Goal: Information Seeking & Learning: Learn about a topic

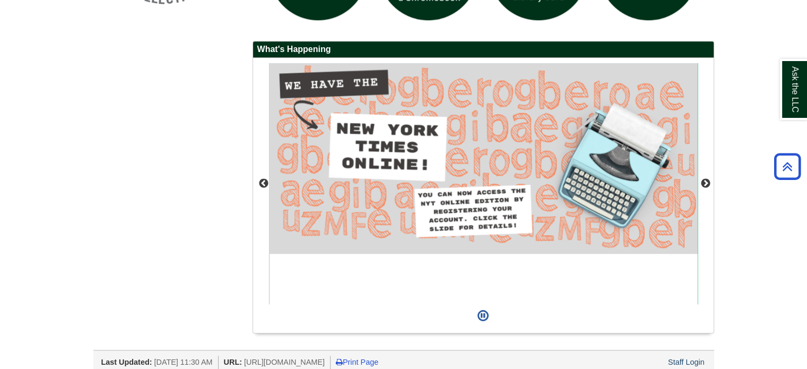
scroll to position [963, 0]
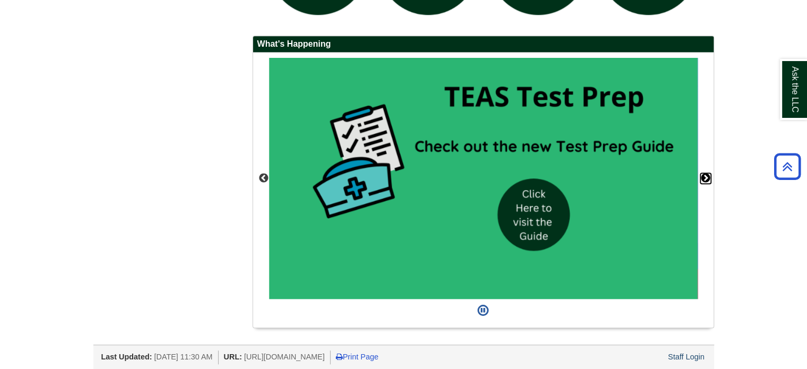
click at [705, 173] on button "Next" at bounding box center [705, 178] width 11 height 11
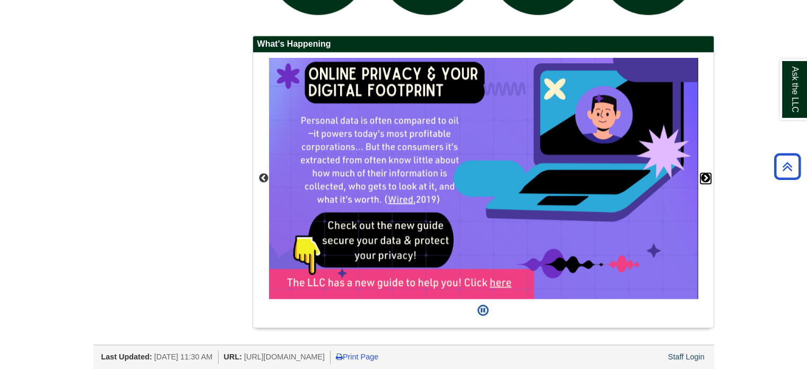
click at [705, 173] on button "Next" at bounding box center [705, 178] width 11 height 11
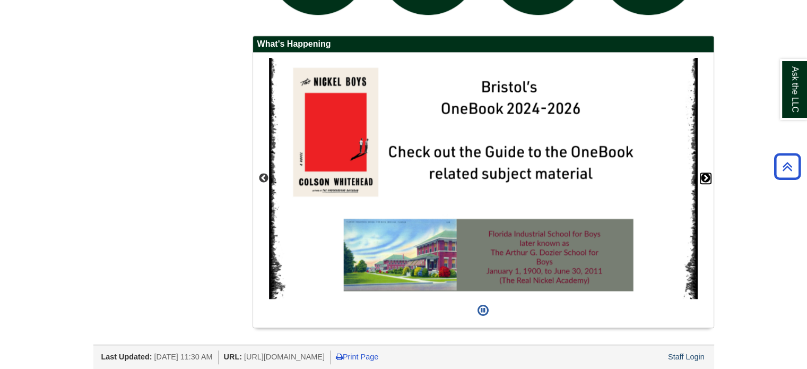
click at [705, 173] on button "Next" at bounding box center [705, 178] width 11 height 11
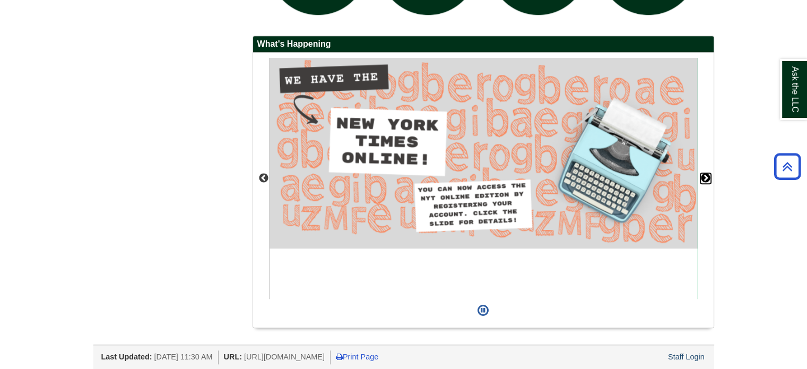
click at [707, 174] on button "Next" at bounding box center [705, 178] width 11 height 11
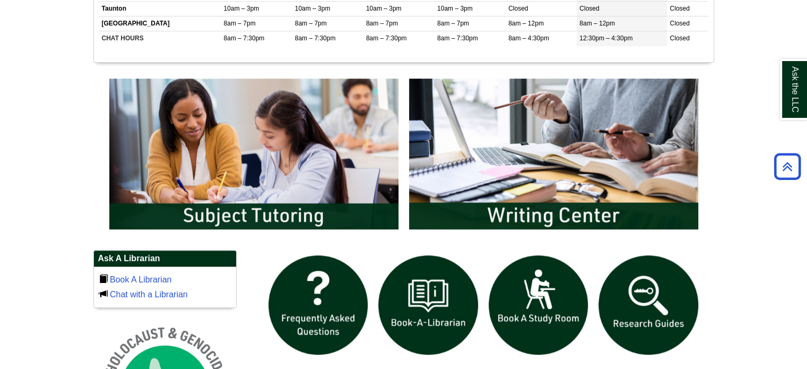
scroll to position [526, 0]
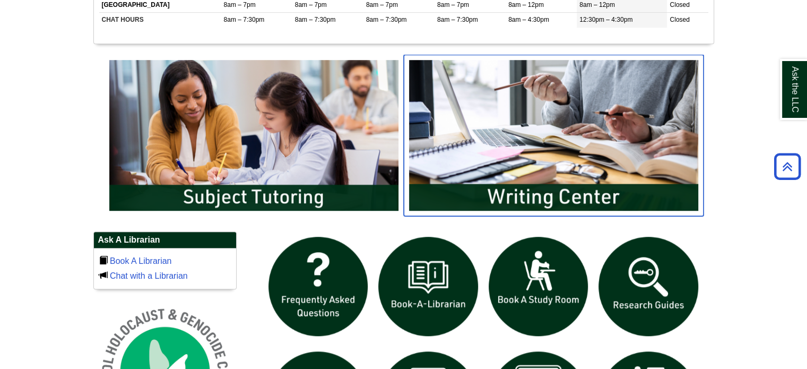
click at [470, 139] on img "slideshow" at bounding box center [554, 135] width 300 height 161
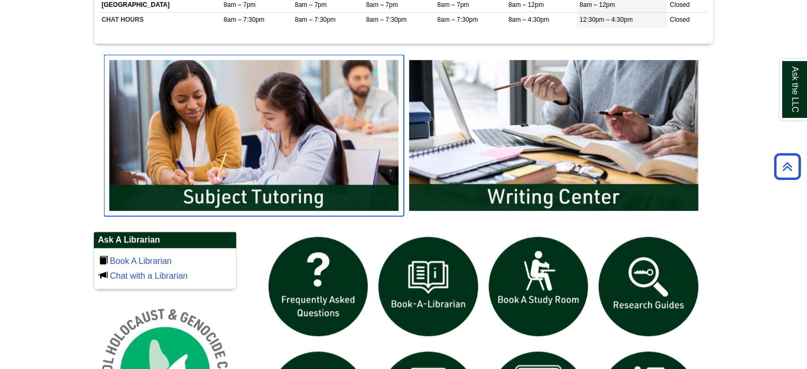
click at [370, 135] on img "slideshow" at bounding box center [254, 135] width 300 height 161
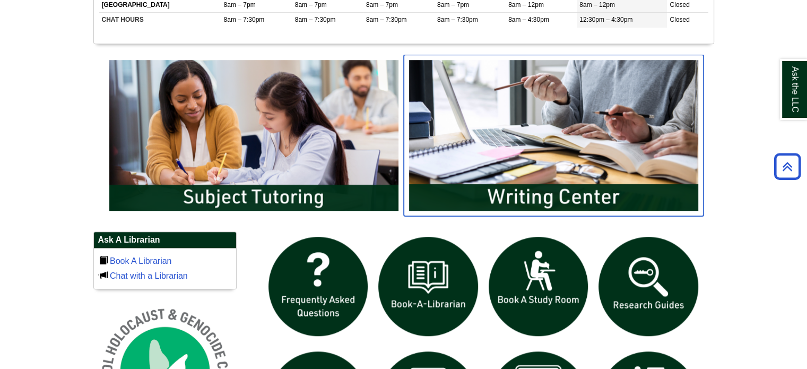
click at [486, 120] on img "slideshow" at bounding box center [554, 135] width 300 height 161
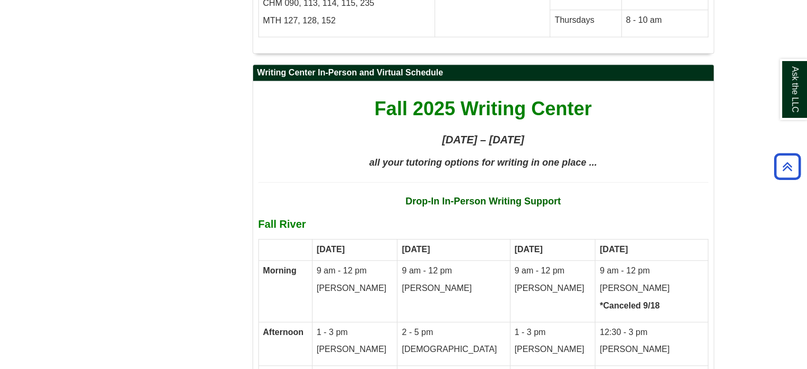
scroll to position [4958, 0]
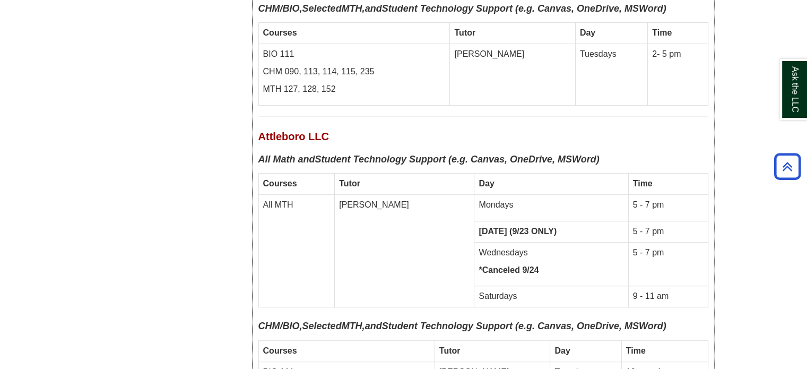
click at [603, 199] on p "Mondays" at bounding box center [551, 205] width 145 height 12
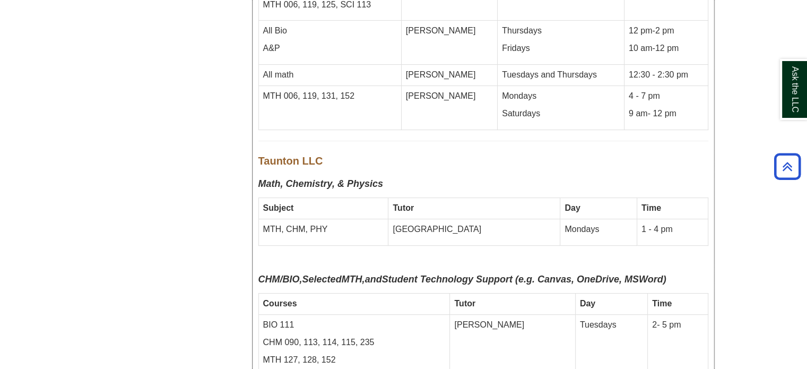
scroll to position [4298, 0]
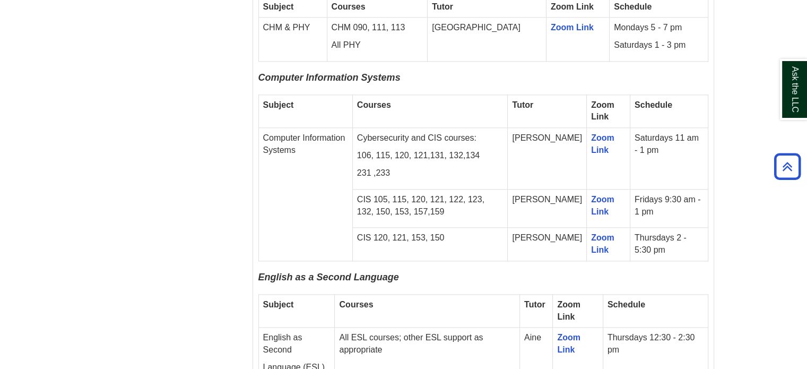
scroll to position [1254, 0]
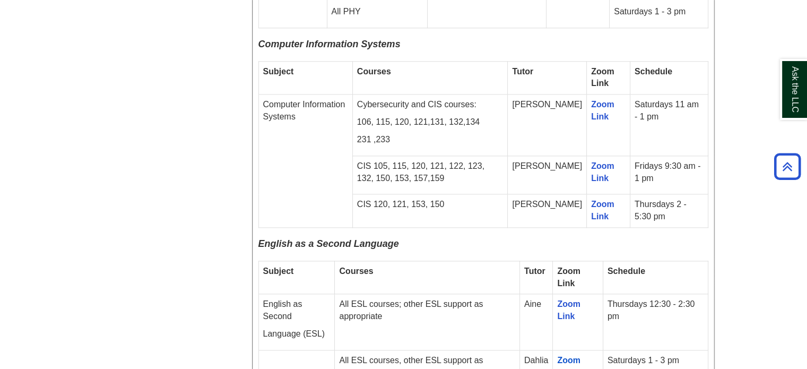
click at [650, 94] on td "Saturdays 11 am - 1 pm" at bounding box center [669, 125] width 78 height 62
